Goal: Task Accomplishment & Management: Complete application form

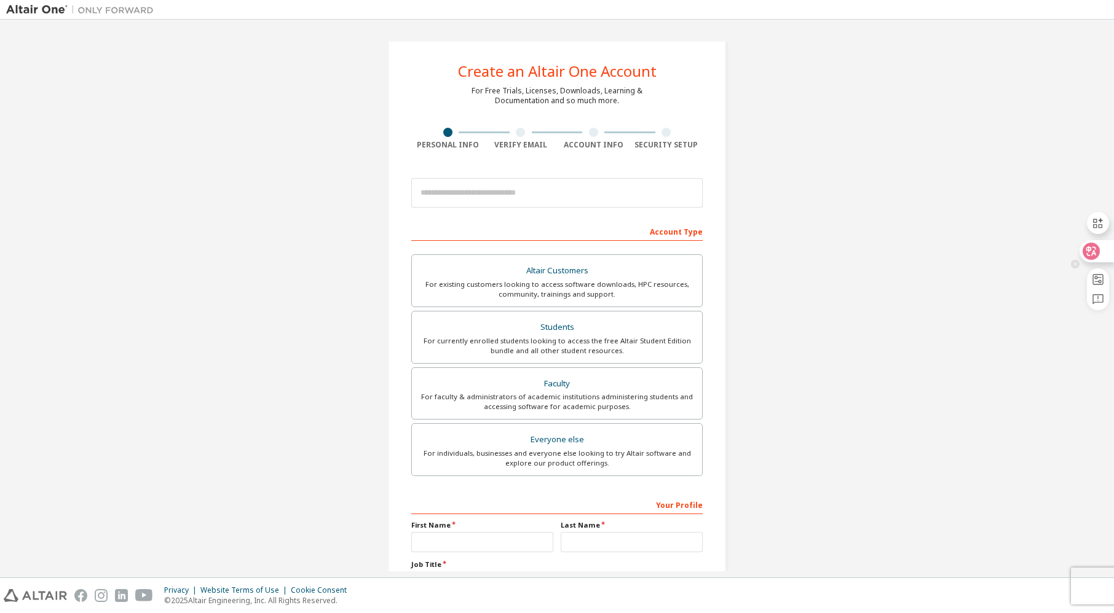
click at [1080, 248] on div at bounding box center [1095, 251] width 33 height 22
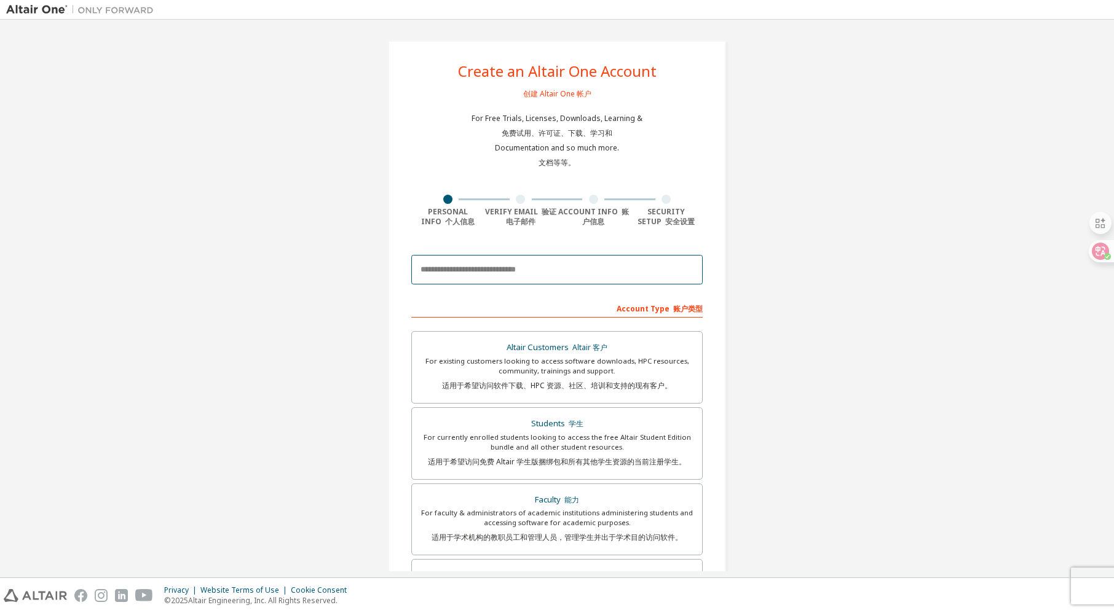
click at [476, 256] on input "email" at bounding box center [556, 270] width 291 height 30
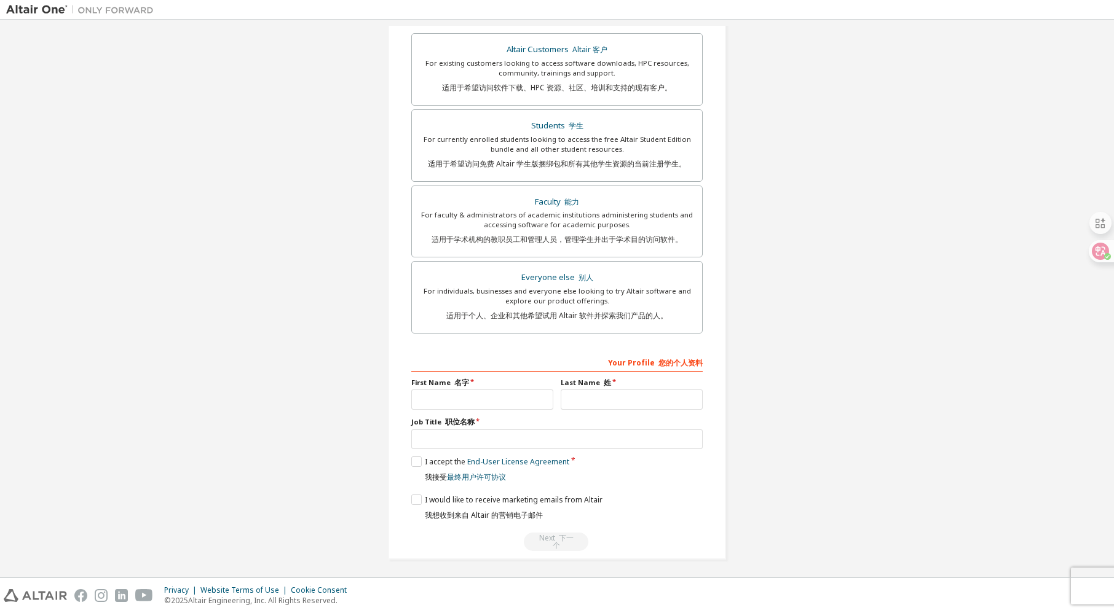
scroll to position [301, 0]
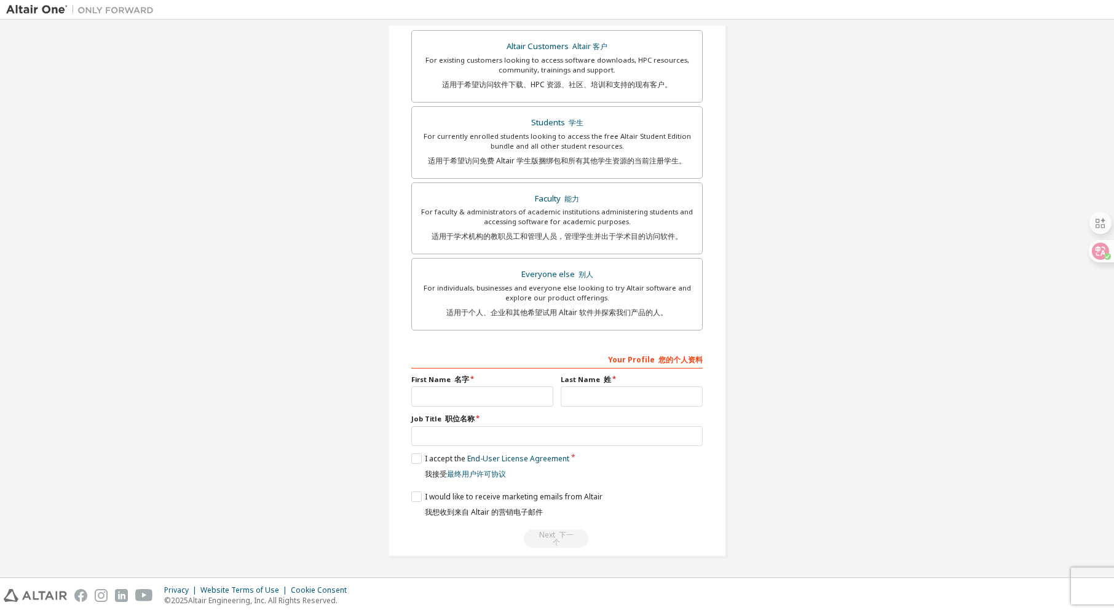
type input "**********"
click at [492, 403] on input "text" at bounding box center [482, 397] width 142 height 20
type input "*"
type input "*******"
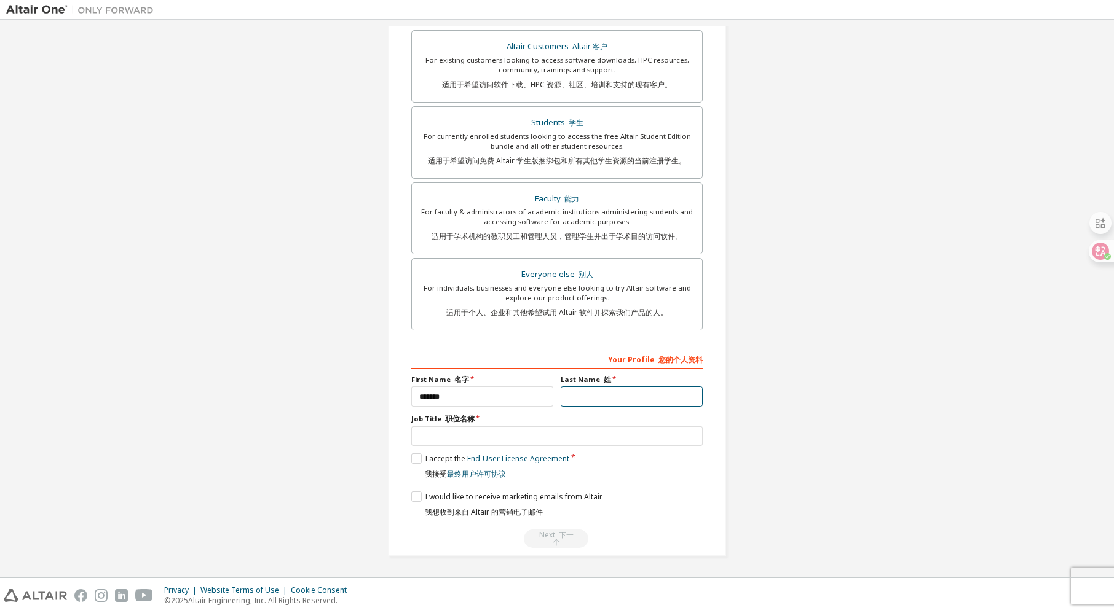
click at [593, 394] on input "text" at bounding box center [632, 397] width 142 height 20
type input "**"
click at [478, 436] on input "text" at bounding box center [556, 437] width 291 height 20
type input "*******"
click at [419, 460] on label "I accept the End-User License Agreement 我接受 最终用户许可协议" at bounding box center [490, 469] width 158 height 31
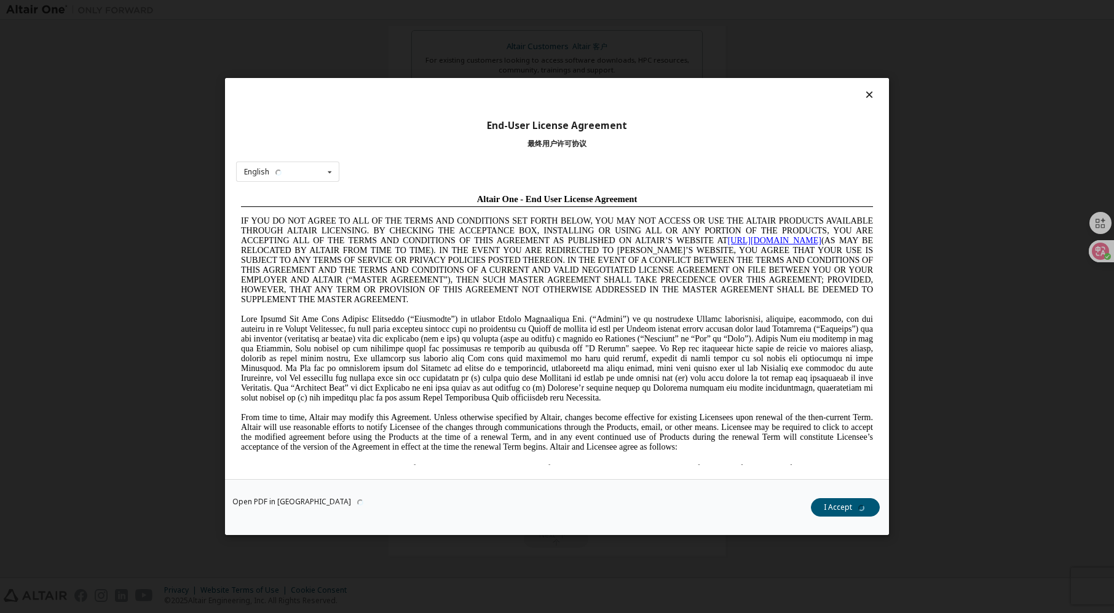
scroll to position [0, 0]
click at [819, 510] on button "I Accept 我接受" at bounding box center [840, 507] width 80 height 18
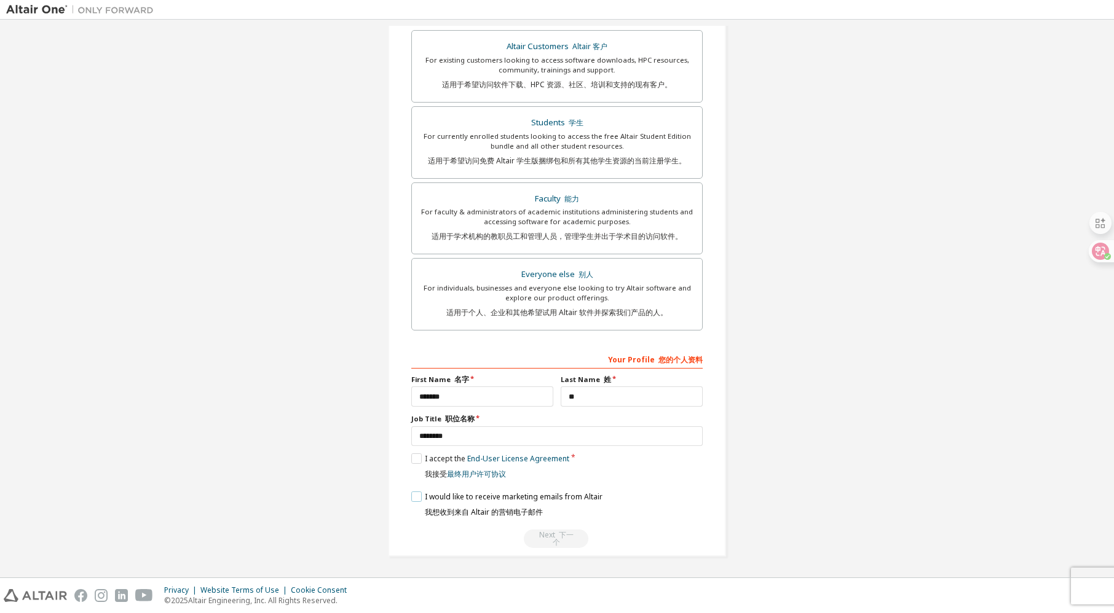
click at [411, 496] on label "I would like to receive marketing emails from Altair 我想收到来自 Altair 的营销电子邮件" at bounding box center [506, 507] width 191 height 31
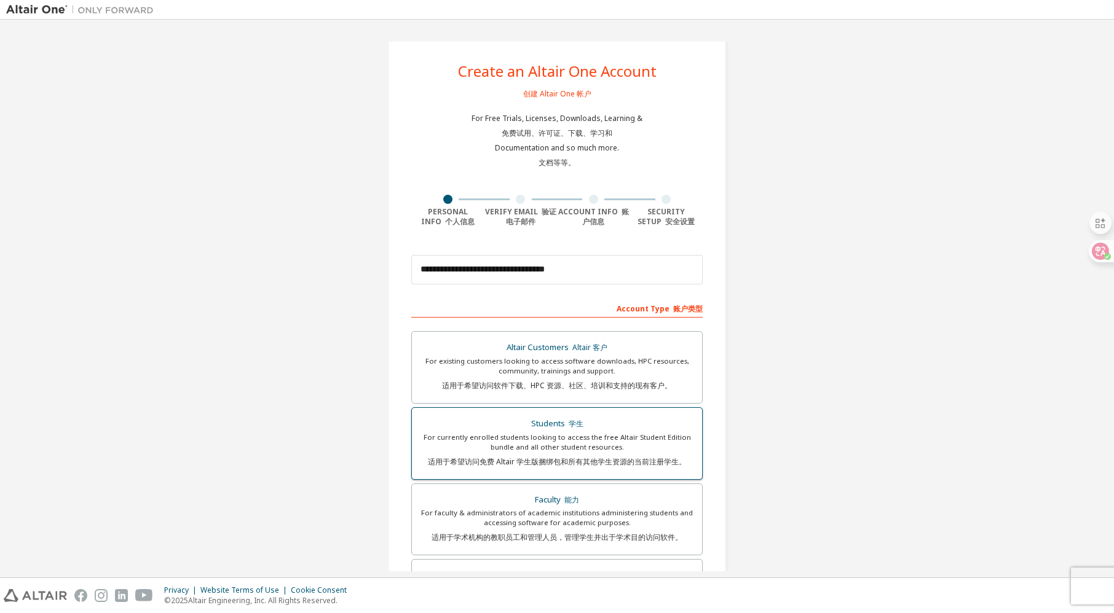
click at [599, 451] on div "For currently enrolled students looking to access the free Altair Student Editi…" at bounding box center [556, 452] width 275 height 39
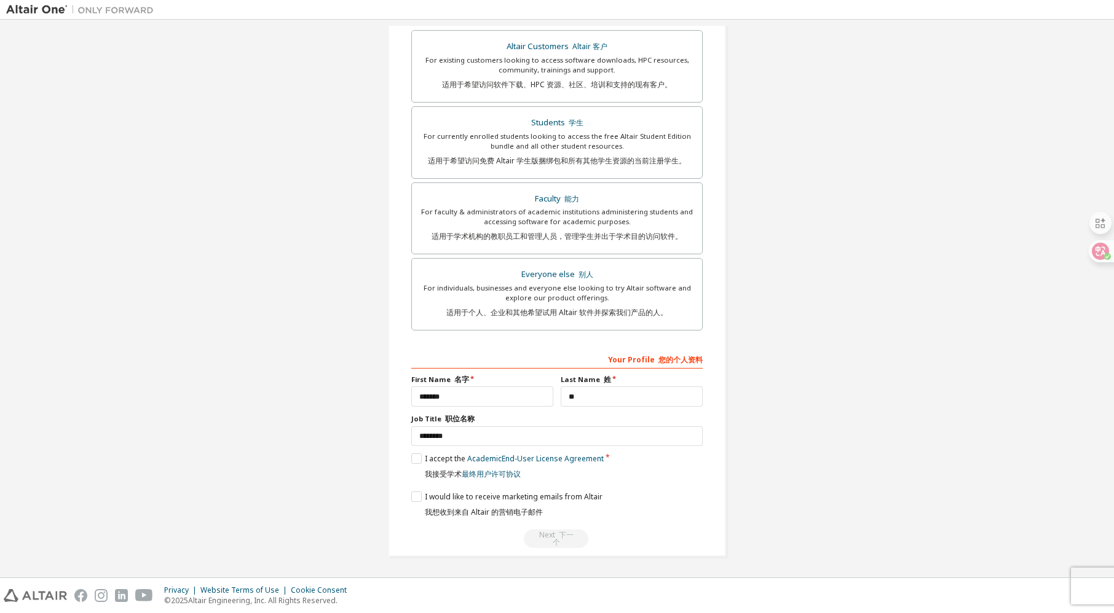
click at [545, 534] on div "Next 下一个" at bounding box center [556, 539] width 291 height 18
click at [417, 458] on label "I accept the Academic End-User License Agreement 我接受学术 最终用户许可协议" at bounding box center [507, 469] width 192 height 31
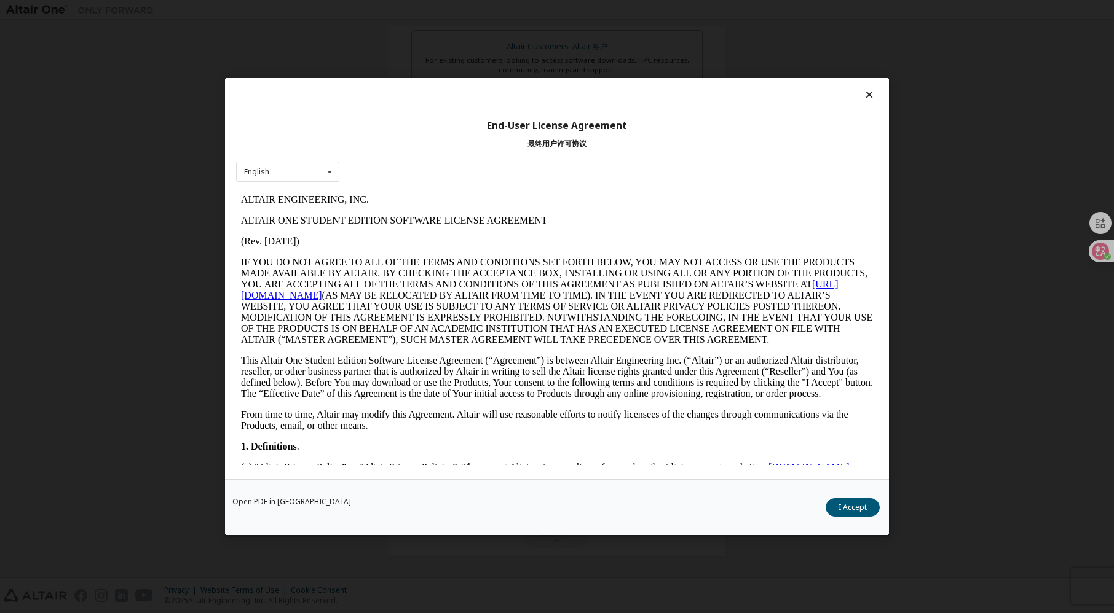
scroll to position [0, 0]
click at [853, 502] on font "我接受" at bounding box center [855, 507] width 22 height 10
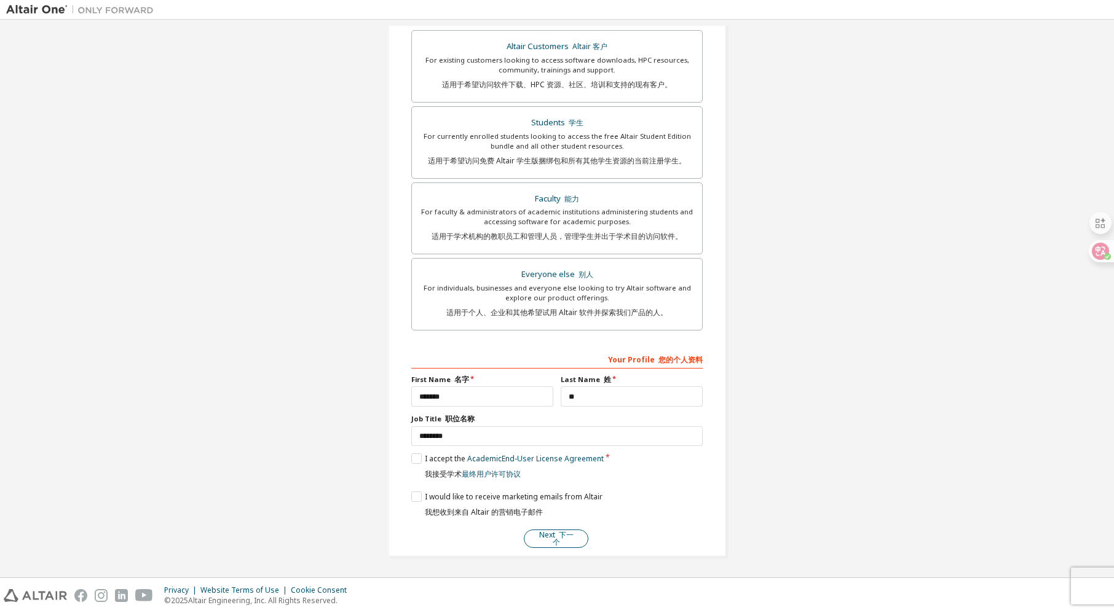
click at [555, 537] on font "下一个" at bounding box center [563, 539] width 21 height 18
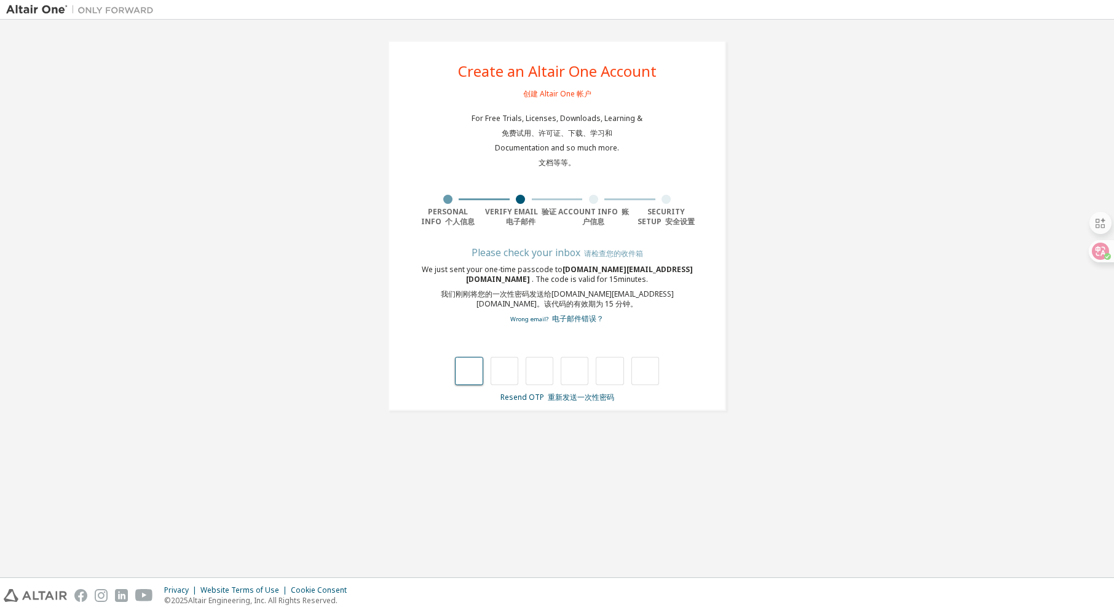
type input "*"
click at [498, 361] on input "*" at bounding box center [504, 371] width 28 height 28
click at [543, 378] on input "*" at bounding box center [539, 371] width 28 height 28
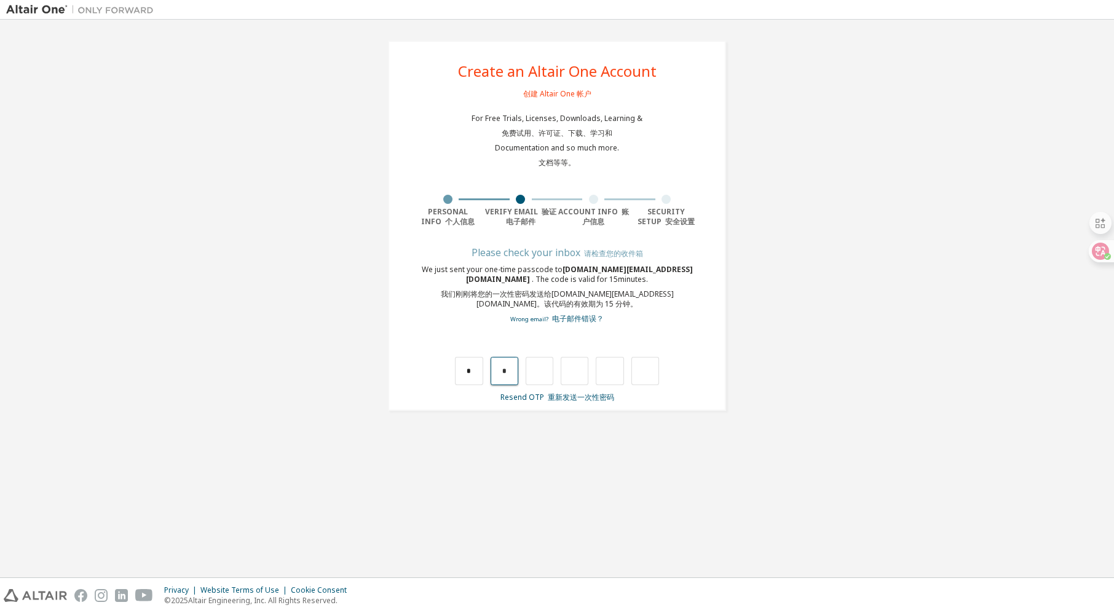
click at [514, 373] on input "*" at bounding box center [504, 371] width 28 height 28
type input "*"
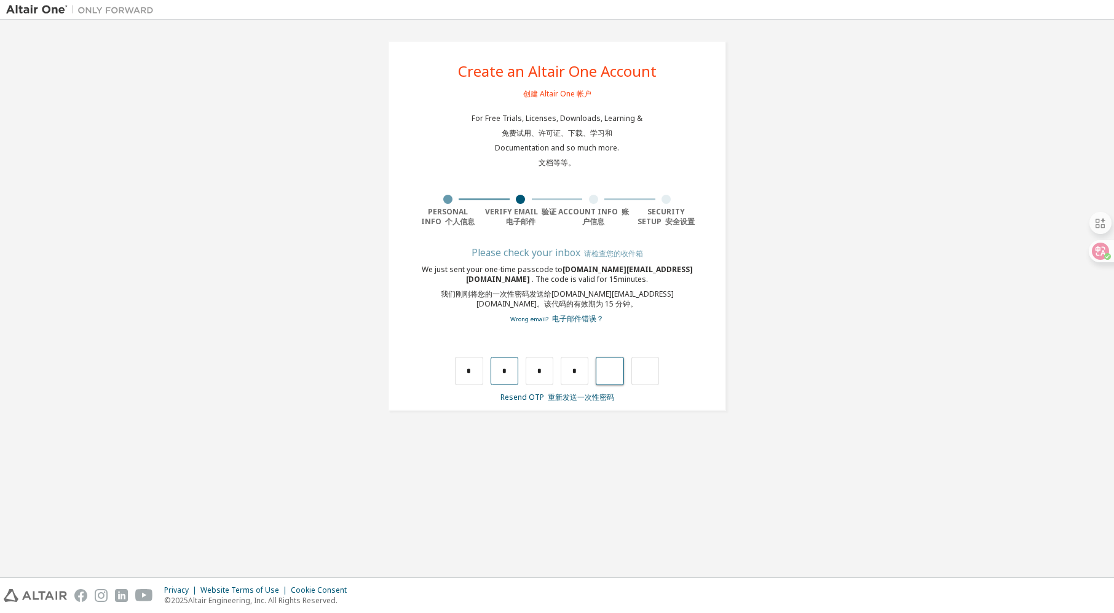
type input "*"
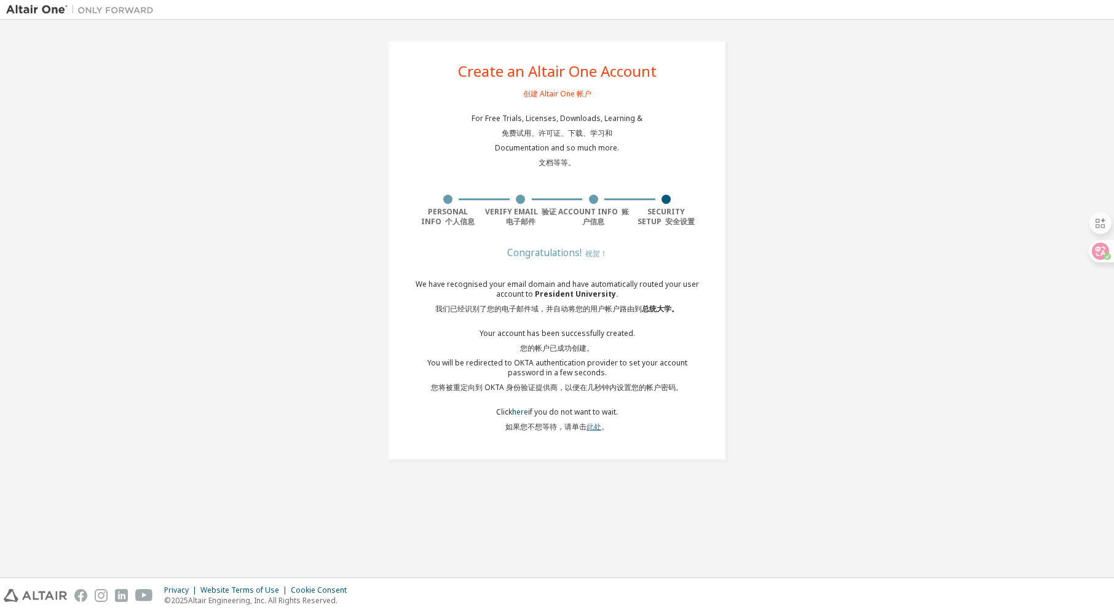
click at [591, 429] on link "此处" at bounding box center [593, 427] width 15 height 10
